Goal: Information Seeking & Learning: Check status

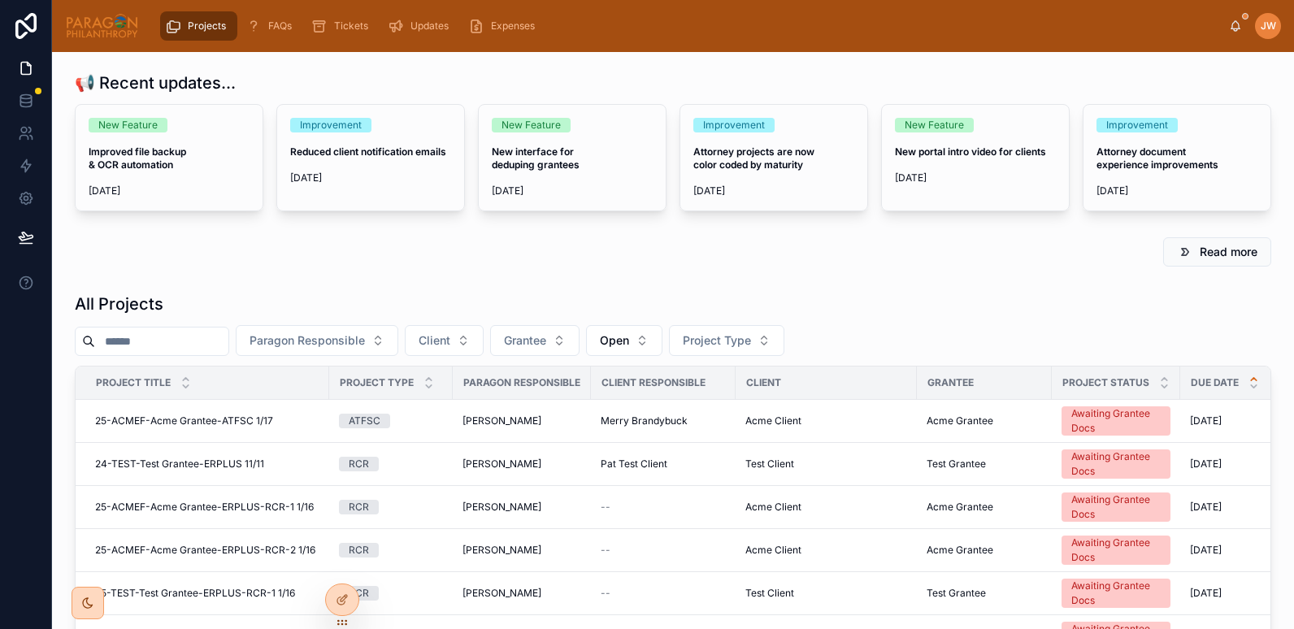
click at [146, 345] on input "text" at bounding box center [161, 341] width 133 height 23
paste input "**********"
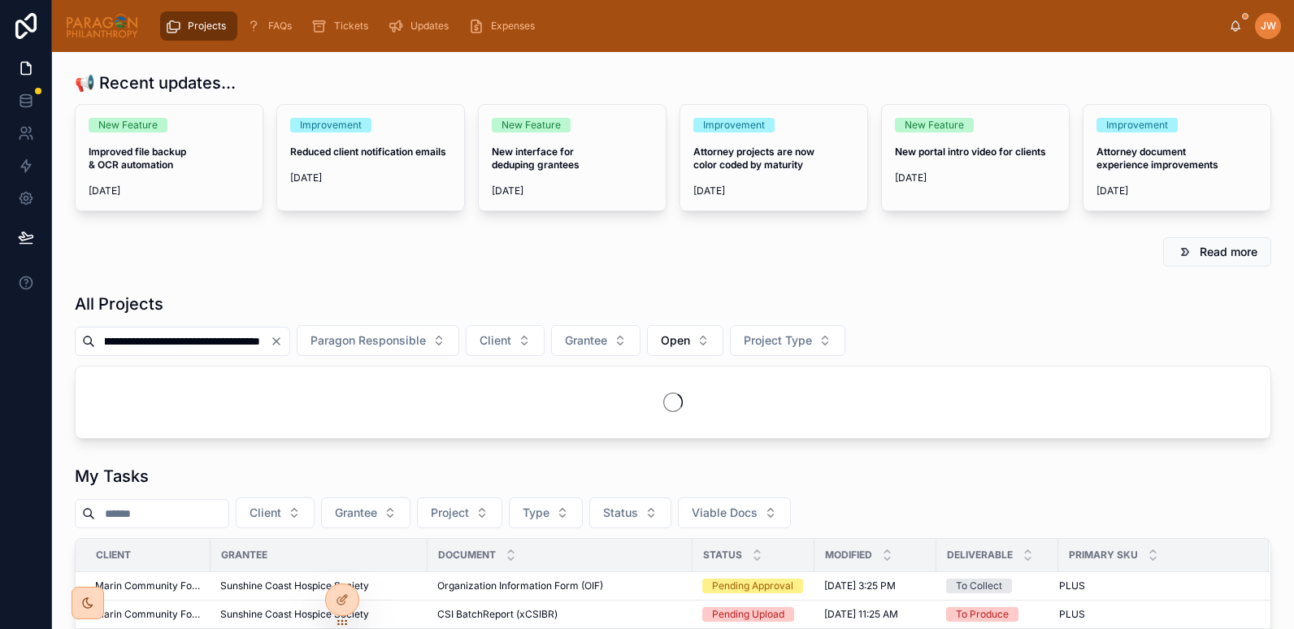
scroll to position [0, 35]
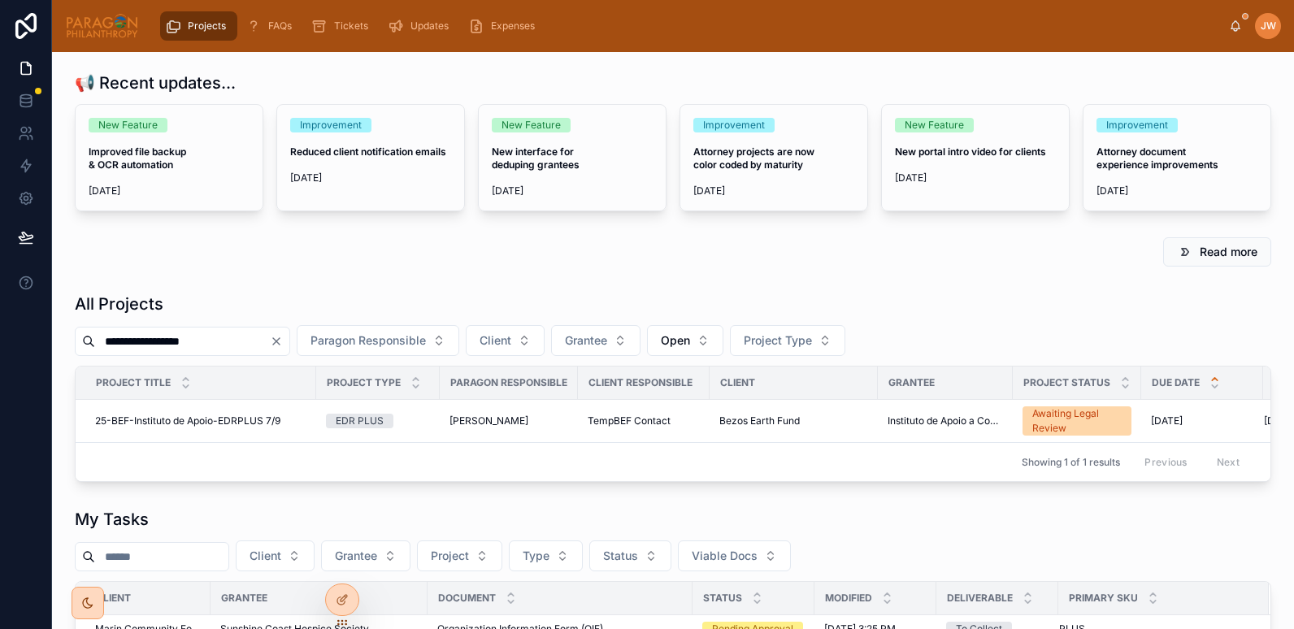
type input "**********"
click at [157, 421] on span "25-BEF-Instituto de Apoio-EDRPLUS 7/9" at bounding box center [187, 420] width 185 height 13
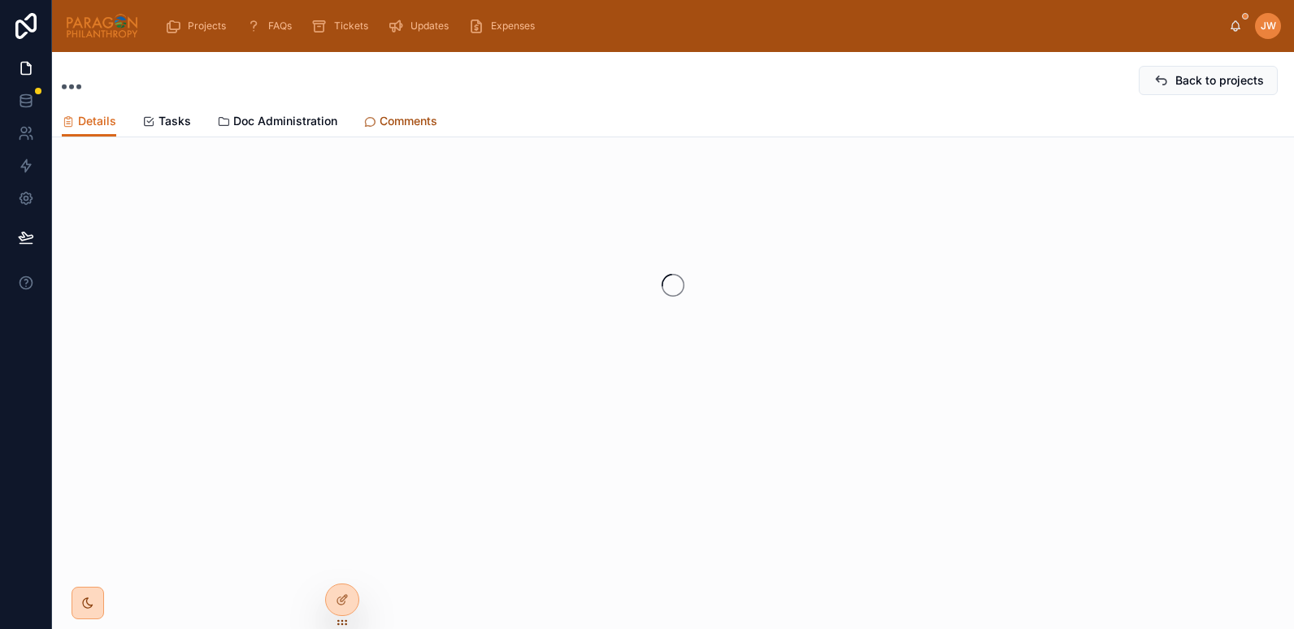
click at [394, 116] on span "Comments" at bounding box center [409, 121] width 58 height 16
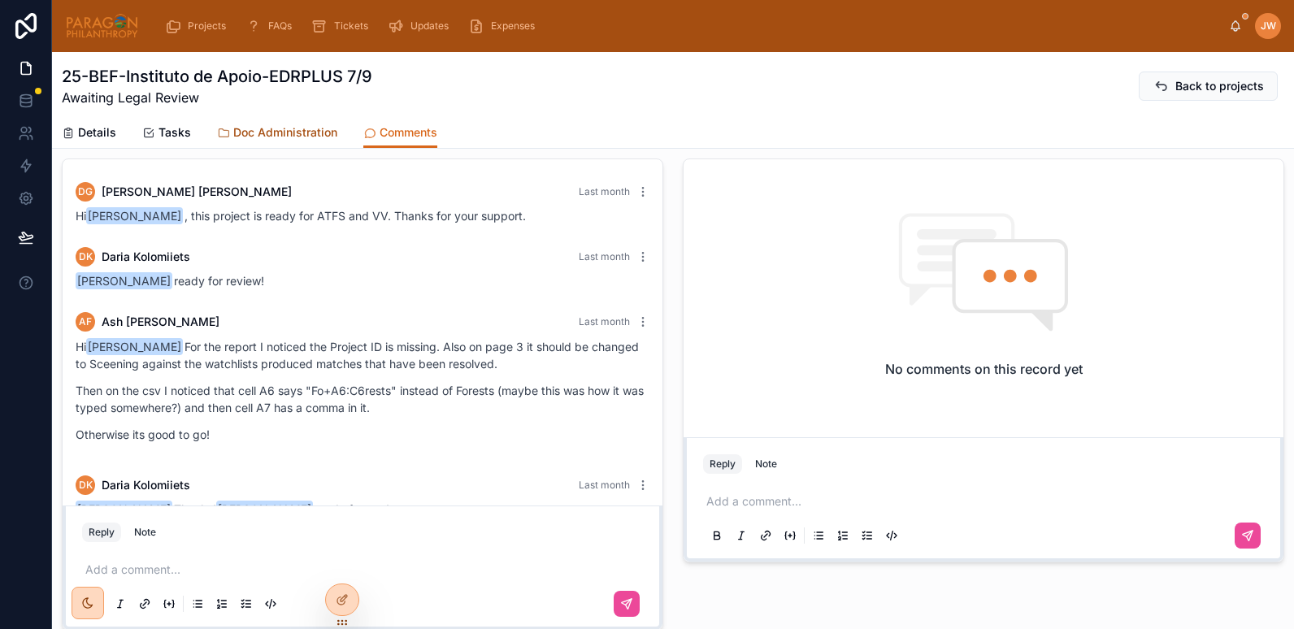
click at [293, 142] on link "Doc Administration" at bounding box center [277, 134] width 120 height 33
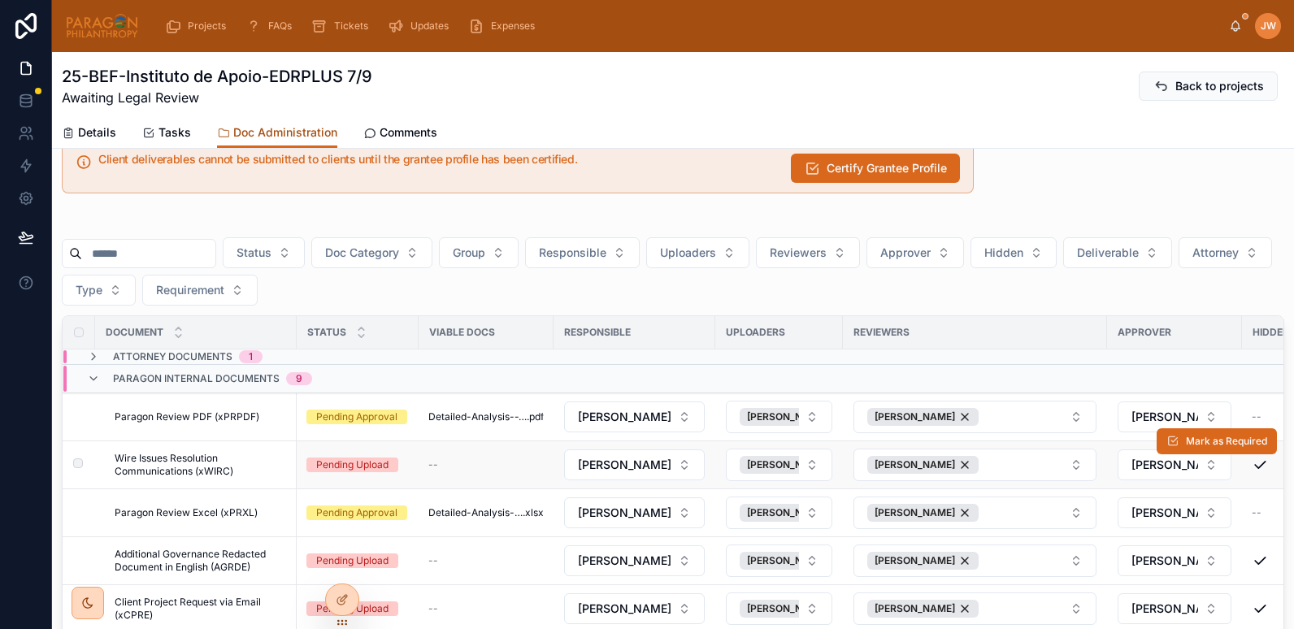
scroll to position [34, 0]
click at [93, 355] on icon at bounding box center [93, 357] width 13 height 13
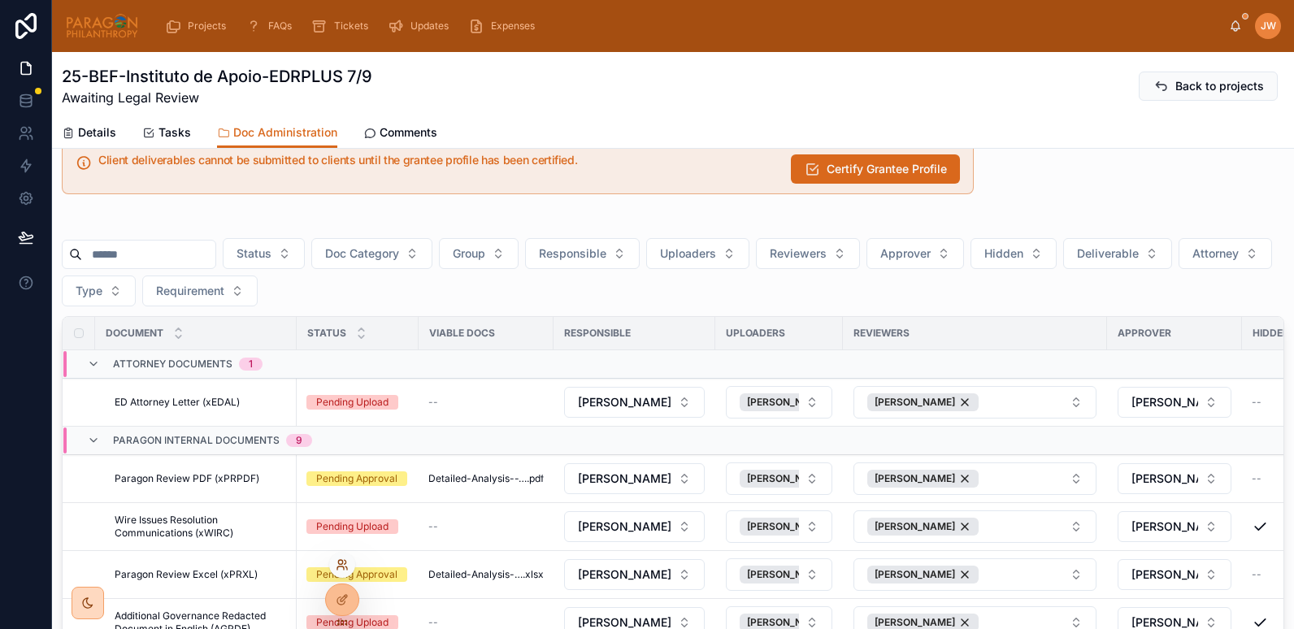
click at [348, 566] on icon at bounding box center [342, 564] width 13 height 13
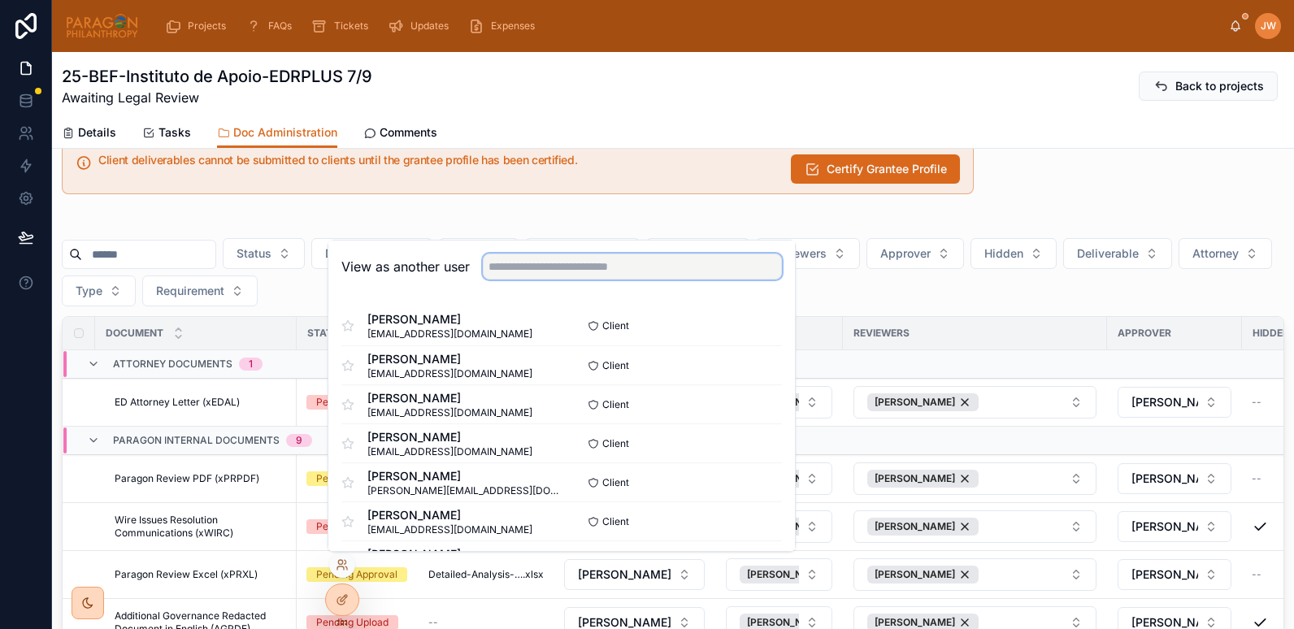
click at [649, 265] on input "text" at bounding box center [632, 267] width 299 height 26
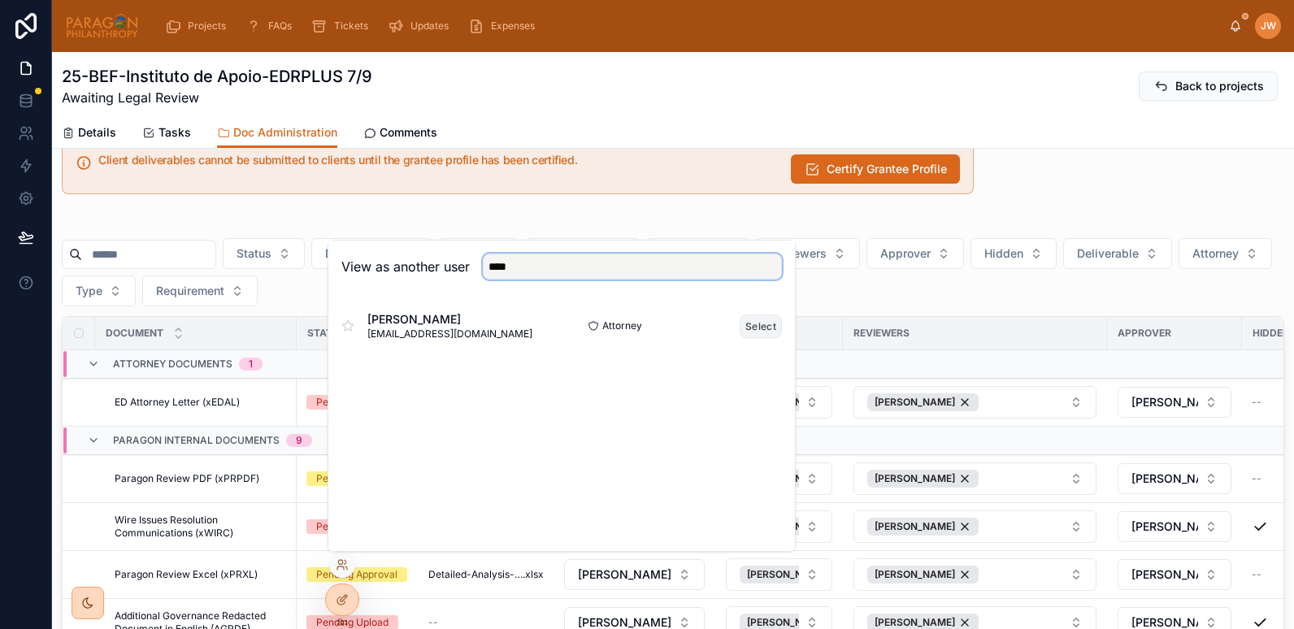
type input "****"
click at [757, 324] on button "Select" at bounding box center [761, 327] width 42 height 24
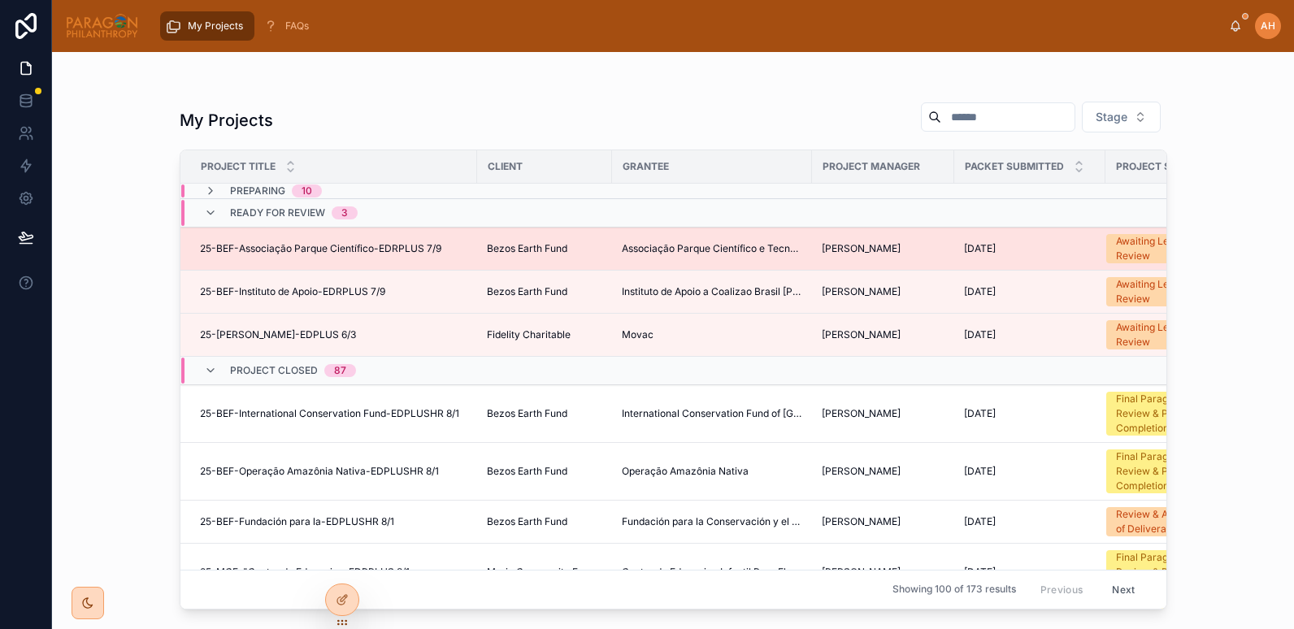
click at [314, 244] on span "25-BEF-Associação Parque Científico-EDRPLUS 7/9" at bounding box center [320, 248] width 241 height 13
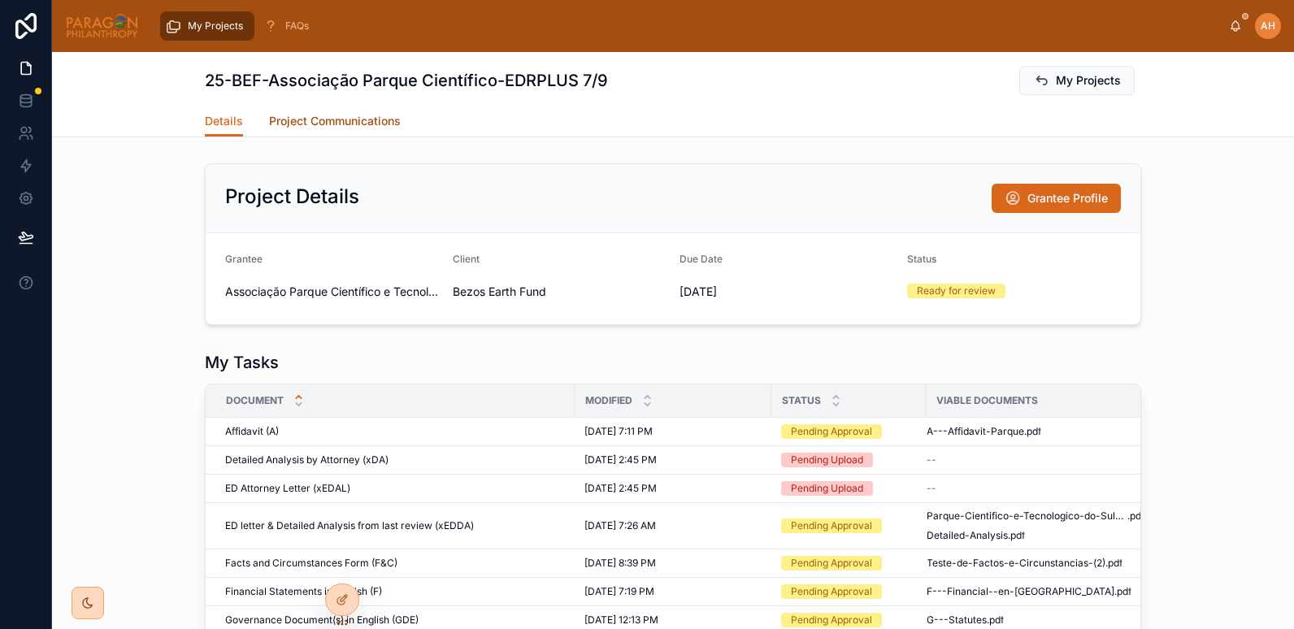
click at [349, 119] on span "Project Communications" at bounding box center [335, 121] width 132 height 16
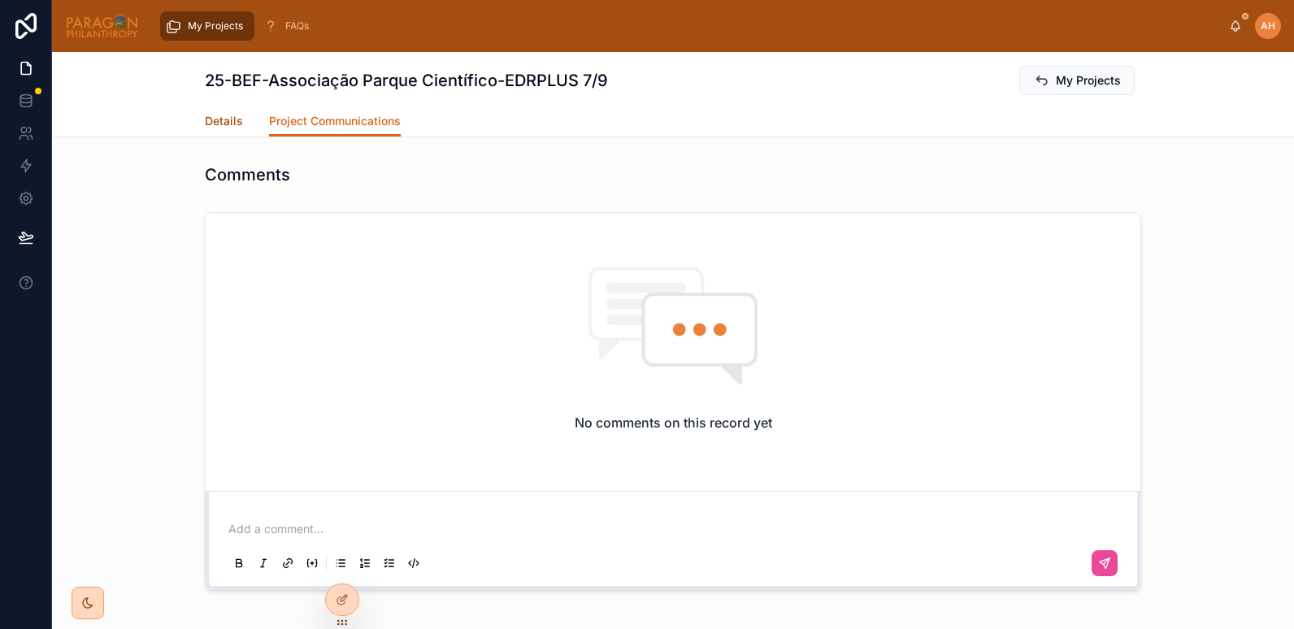
click at [225, 119] on span "Details" at bounding box center [224, 121] width 38 height 16
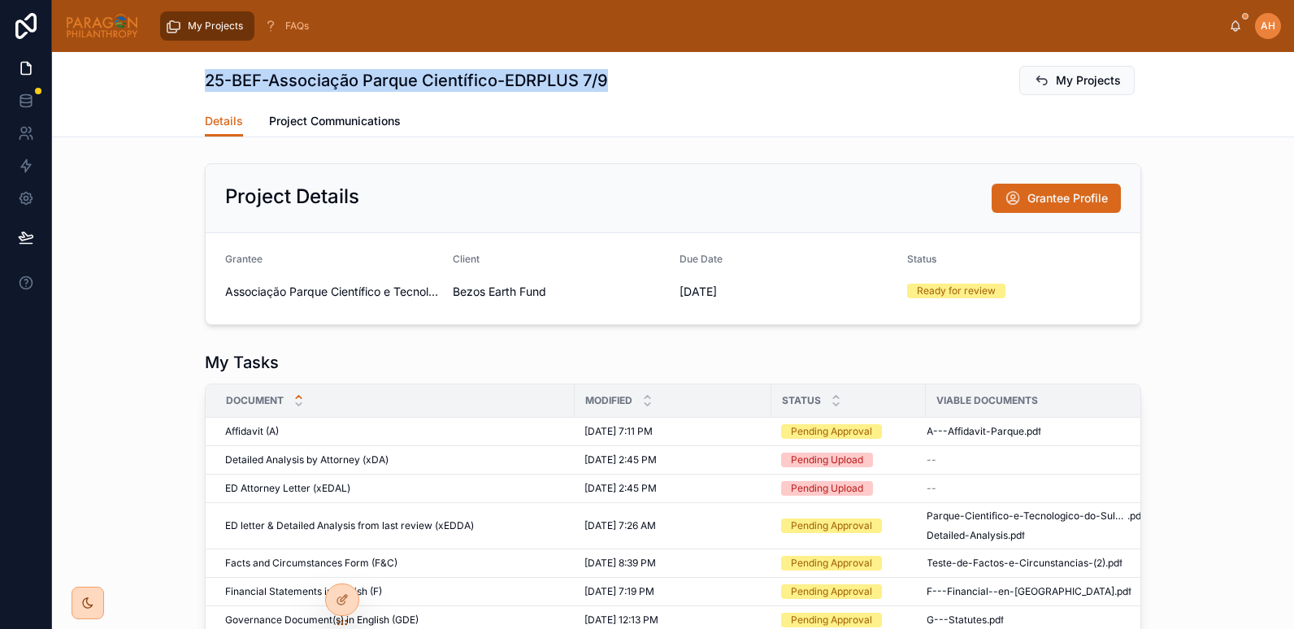
drag, startPoint x: 197, startPoint y: 76, endPoint x: 619, endPoint y: 83, distance: 421.8
click at [619, 83] on div "25-BEF-Associação Parque Científico-EDRPLUS 7/9 My Projects Details Details Pro…" at bounding box center [673, 94] width 1242 height 85
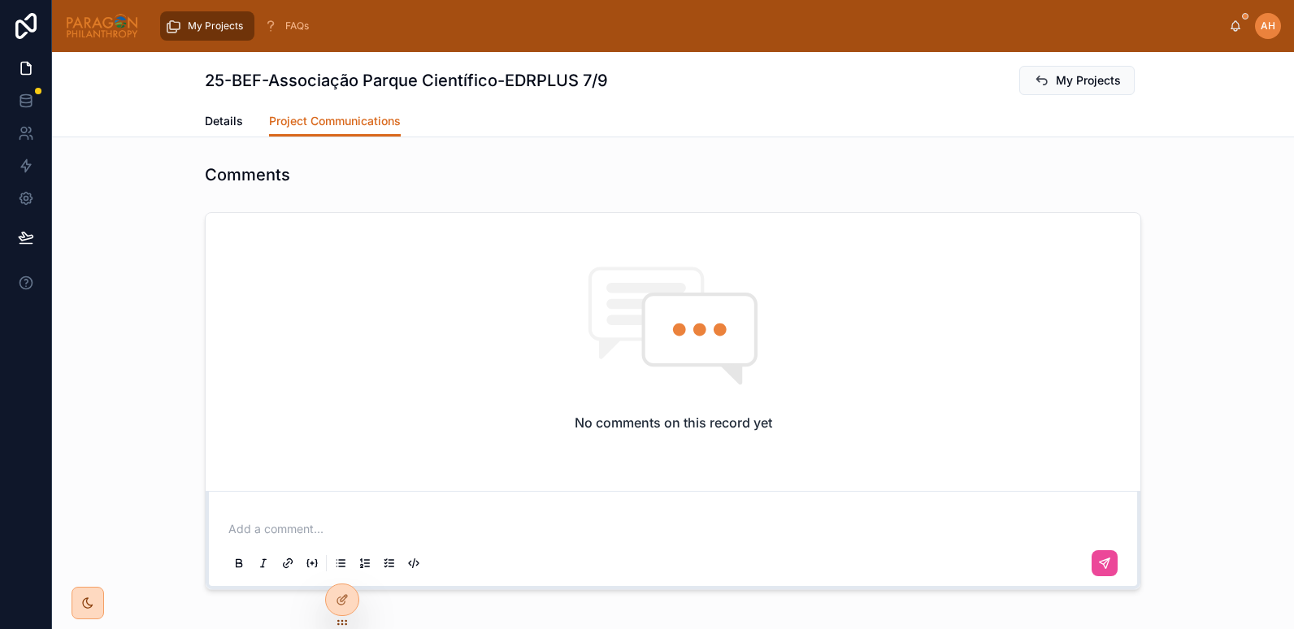
click at [126, 141] on div "25-BEF-Associação Parque Científico-EDRPLUS 7/9 My Projects Project Communicati…" at bounding box center [673, 376] width 1242 height 649
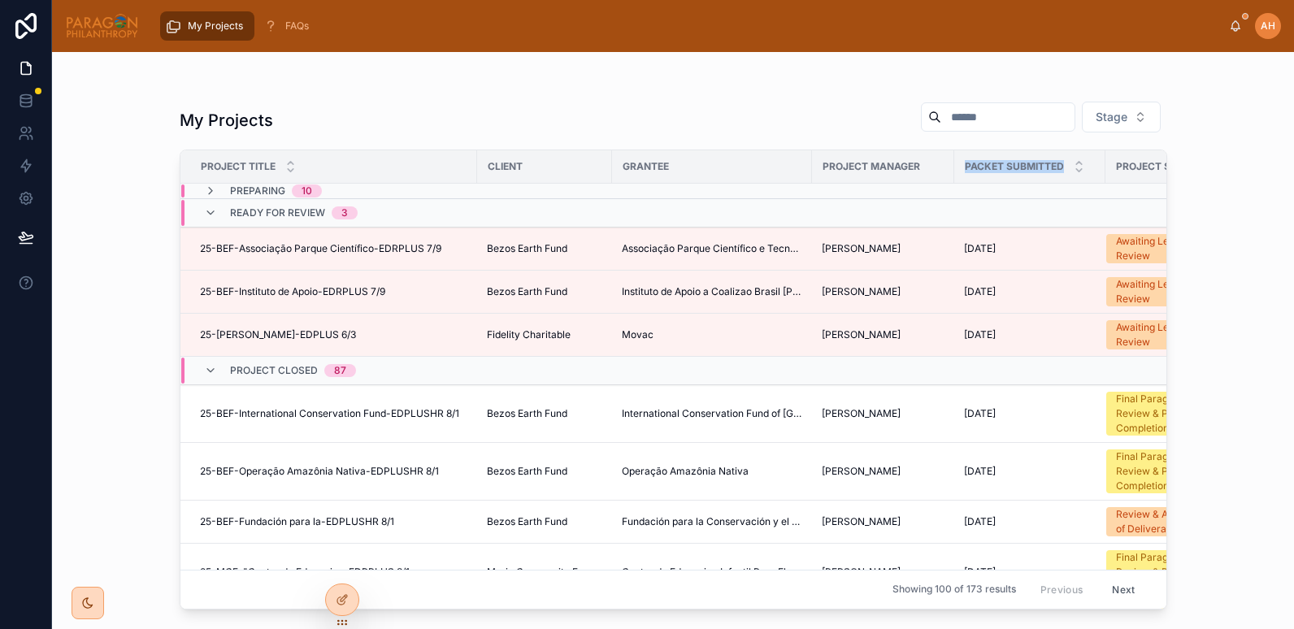
drag, startPoint x: 957, startPoint y: 166, endPoint x: 1059, endPoint y: 171, distance: 101.7
click at [1059, 171] on div "Packet Submitted" at bounding box center [1030, 166] width 150 height 31
copy span "Packet Submitted"
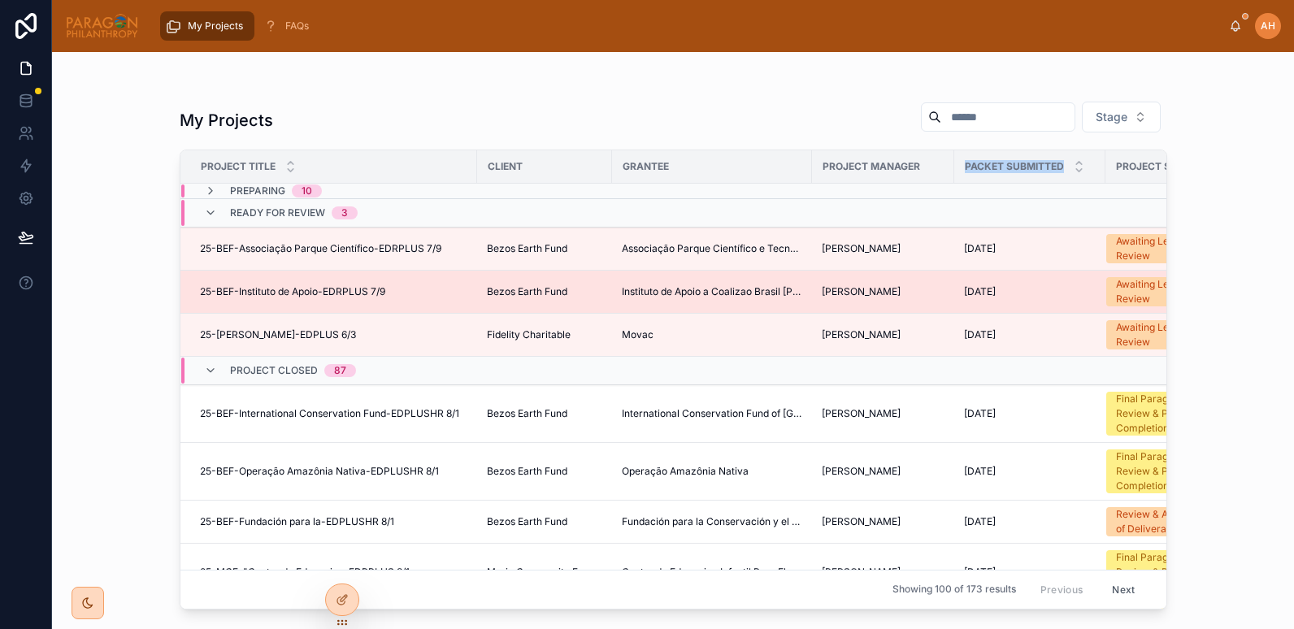
click at [210, 297] on span "25-BEF-Instituto de Apoio-EDRPLUS 7/9" at bounding box center [292, 291] width 185 height 13
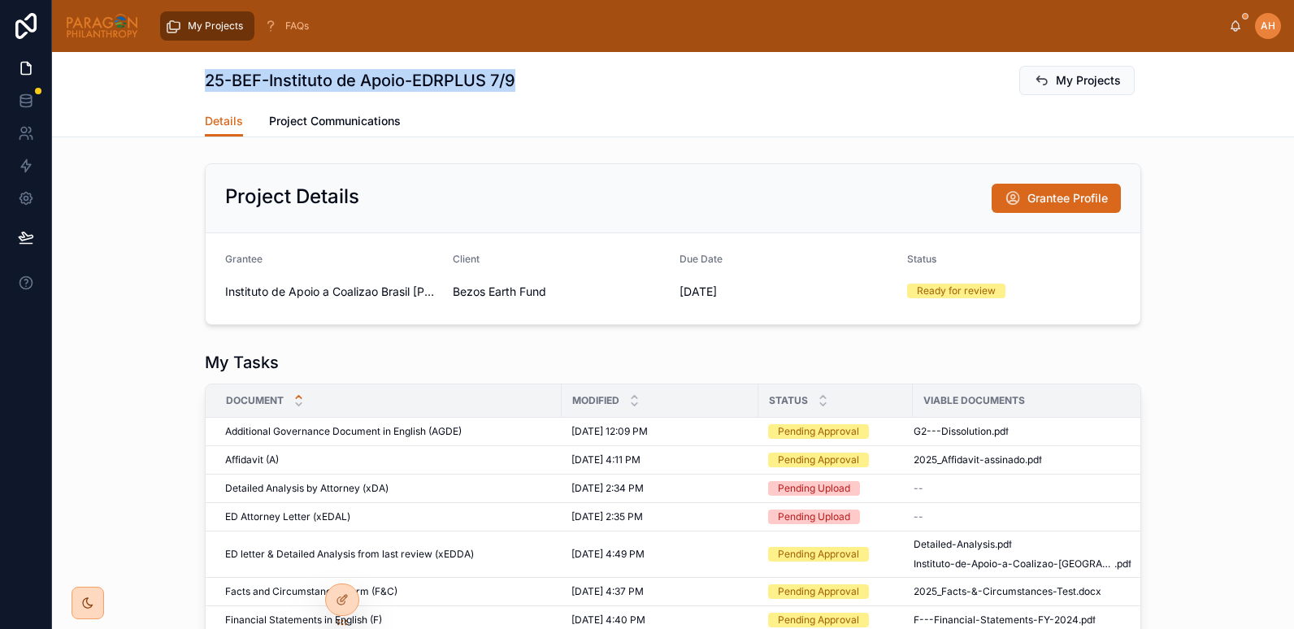
drag, startPoint x: 200, startPoint y: 85, endPoint x: 527, endPoint y: 87, distance: 327.5
click at [527, 87] on div "25-BEF-Instituto de Apoio-EDRPLUS 7/9 My Projects Details Details Project Commu…" at bounding box center [673, 94] width 1242 height 85
copy h1 "25-BEF-Instituto de Apoio-EDRPLUS 7/9"
click at [166, 362] on div "My Tasks Document Modified Status Viable Documents Additional Governance Docume…" at bounding box center [673, 604] width 1242 height 519
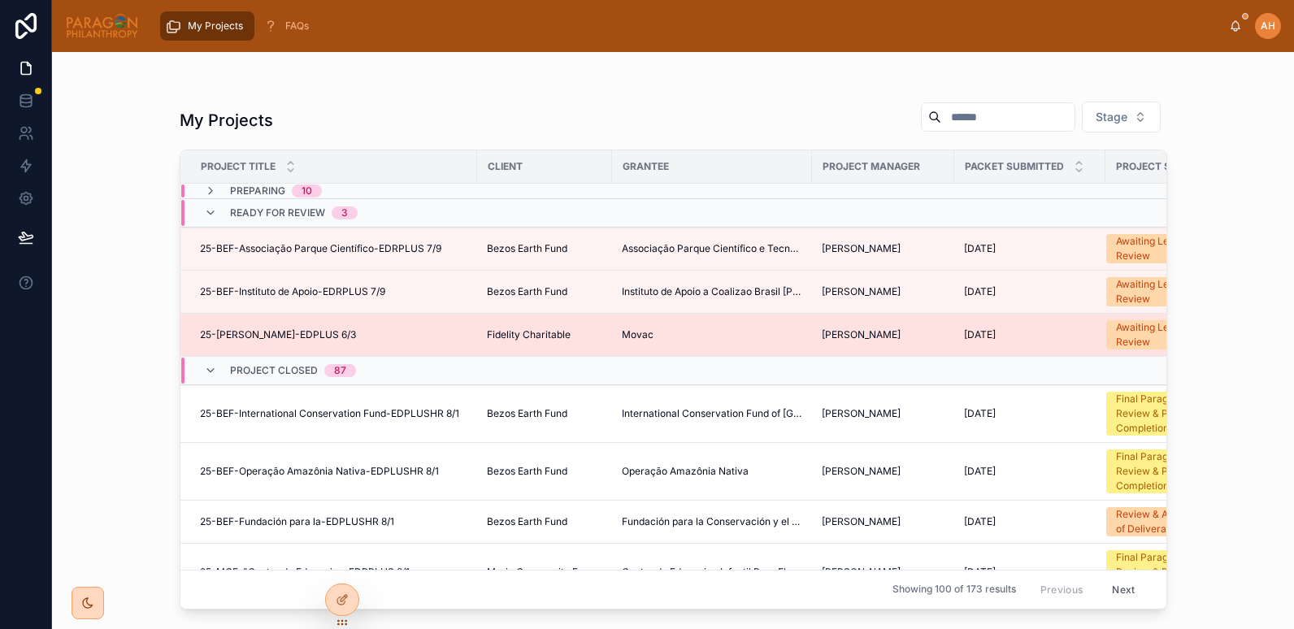
click at [340, 338] on div "25-[PERSON_NAME]-EDPLUS 6/3 25-[PERSON_NAME]-EDPLUS 6/3" at bounding box center [333, 334] width 267 height 13
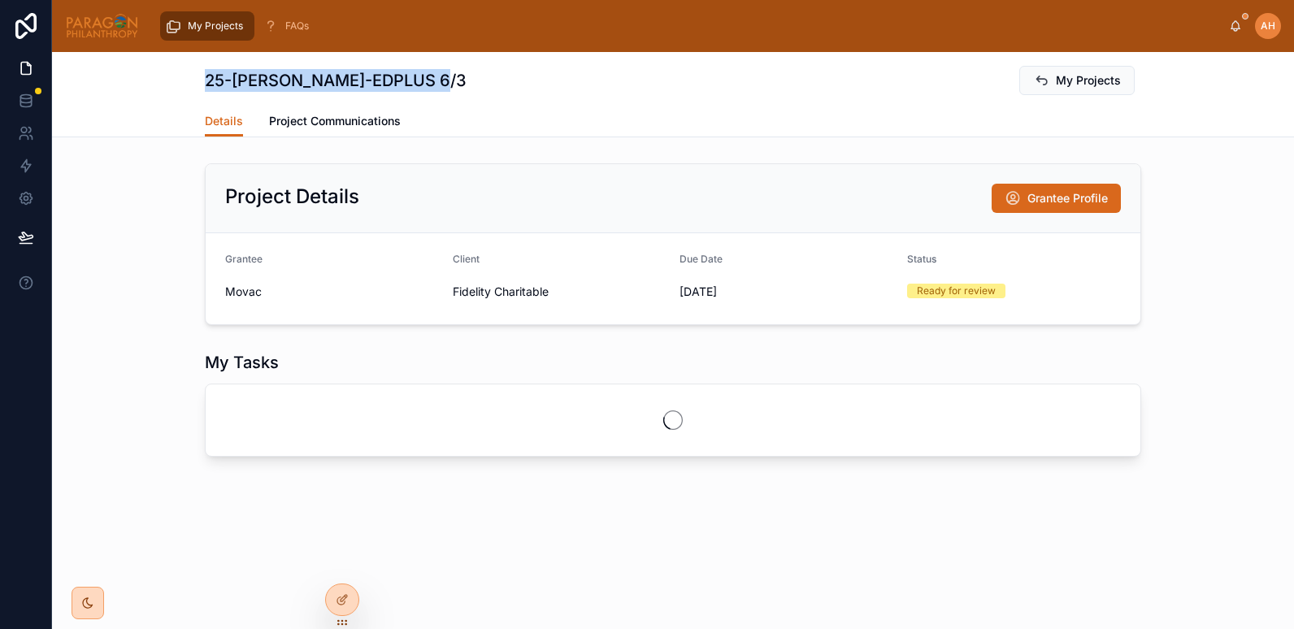
drag, startPoint x: 201, startPoint y: 79, endPoint x: 436, endPoint y: 87, distance: 235.0
click at [436, 87] on div "25-[PERSON_NAME]-EDPLUS 6/3 My Projects Details Details Project Communications" at bounding box center [673, 94] width 1242 height 85
copy h1 "25-[PERSON_NAME]-EDPLUS 6/3"
